Goal: Task Accomplishment & Management: Use online tool/utility

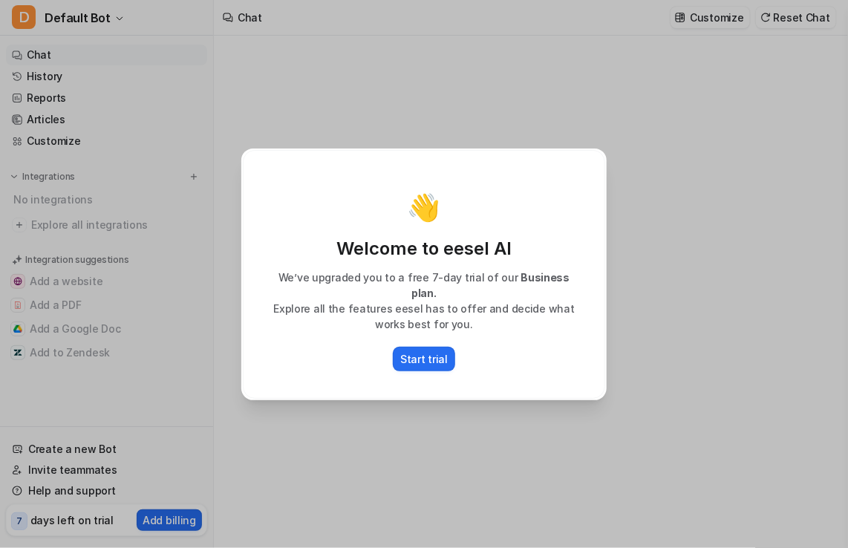
click at [409, 415] on div "👋 Welcome to eesel AI We’ve upgraded you to a free 7-day trial of our Business …" at bounding box center [424, 274] width 389 height 548
drag, startPoint x: 409, startPoint y: 415, endPoint x: 414, endPoint y: 400, distance: 15.7
click at [409, 414] on div "👋 Welcome to eesel AI We’ve upgraded you to a free 7-day trial of our Business …" at bounding box center [424, 274] width 389 height 548
type textarea "**********"
click at [427, 361] on button "Start trial" at bounding box center [424, 359] width 62 height 25
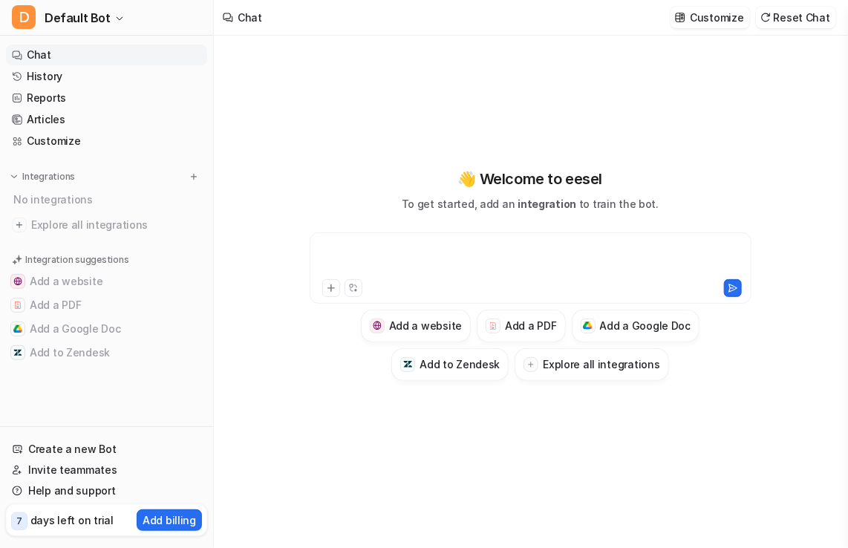
click at [418, 259] on div at bounding box center [531, 259] width 435 height 34
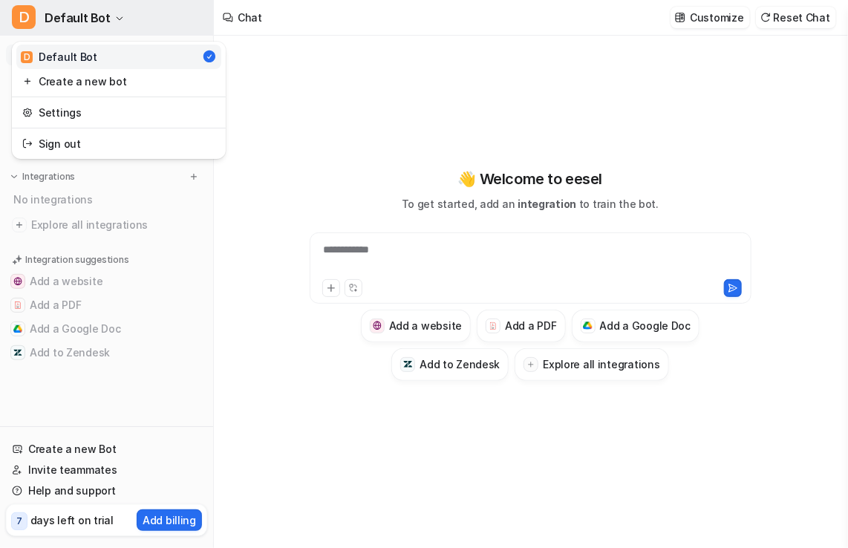
click at [107, 29] on button "D Default Bot" at bounding box center [106, 18] width 213 height 36
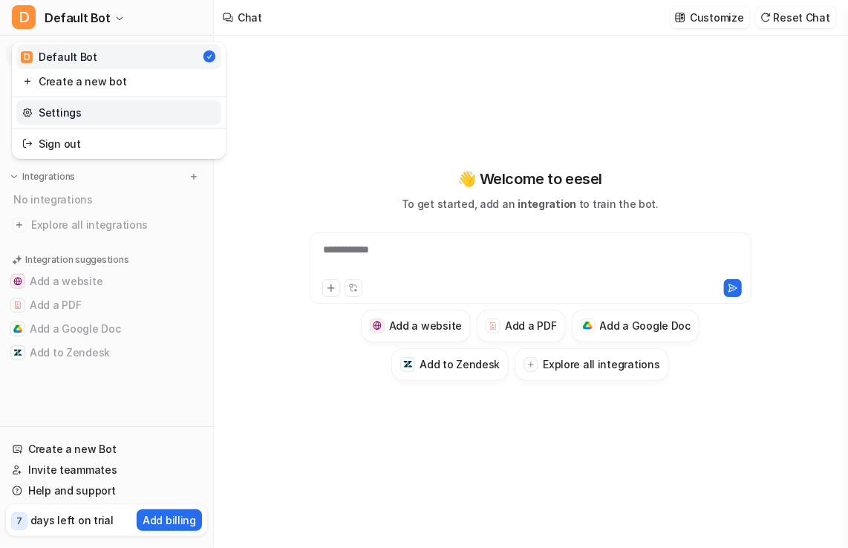
click at [77, 108] on link "Settings" at bounding box center [118, 112] width 205 height 25
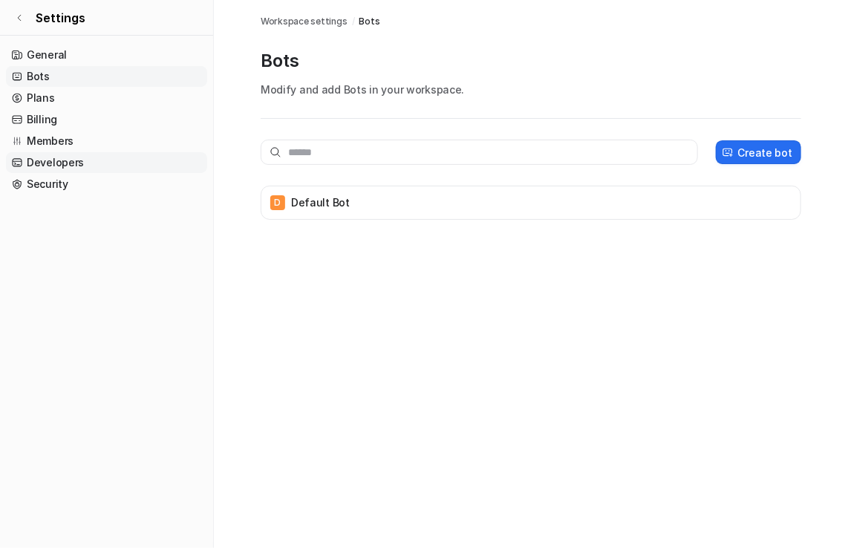
click at [62, 166] on link "Developers" at bounding box center [106, 162] width 201 height 21
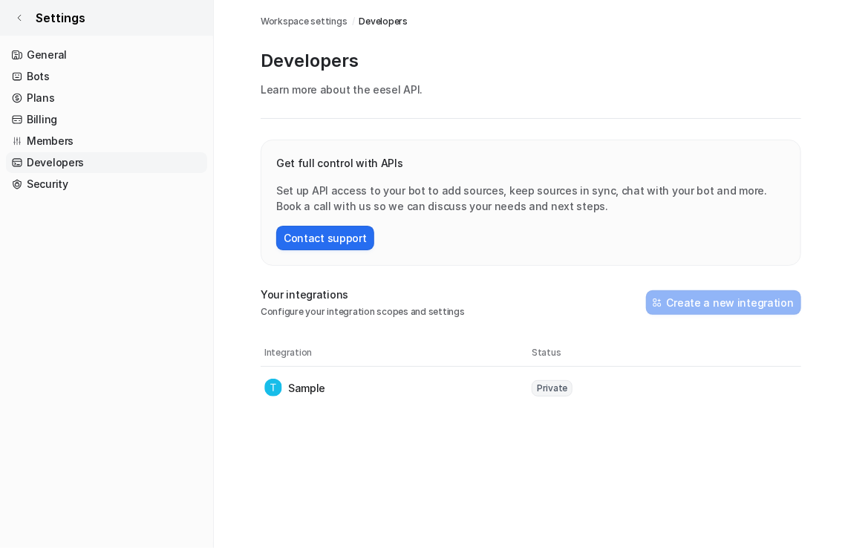
click at [21, 19] on icon at bounding box center [19, 17] width 9 height 9
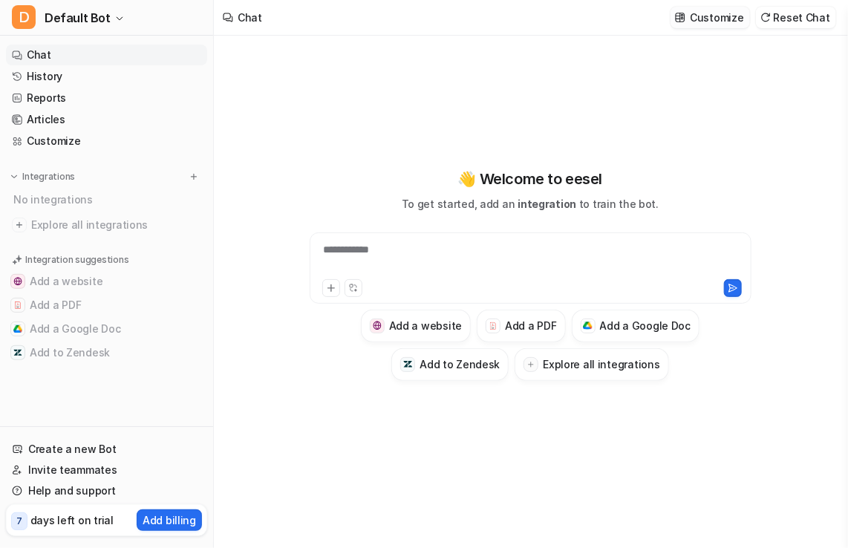
click at [740, 16] on p "Customize" at bounding box center [716, 18] width 53 height 16
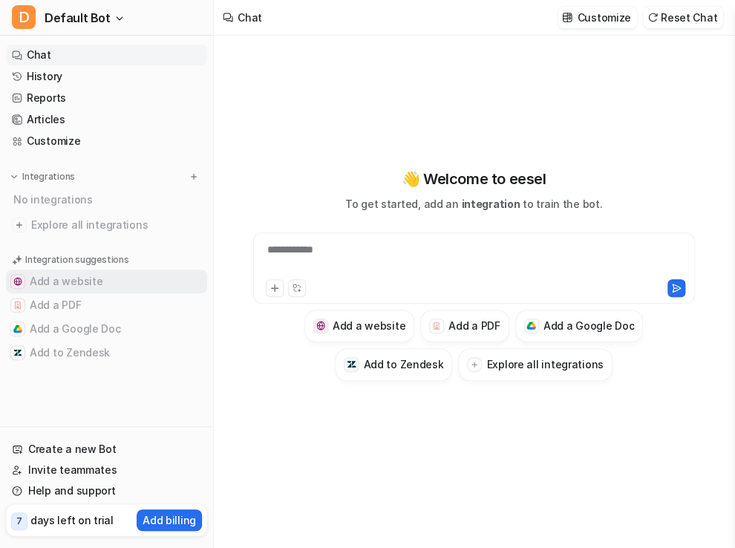
click at [82, 278] on button "Add a website" at bounding box center [106, 282] width 201 height 24
